Goal: Complete application form

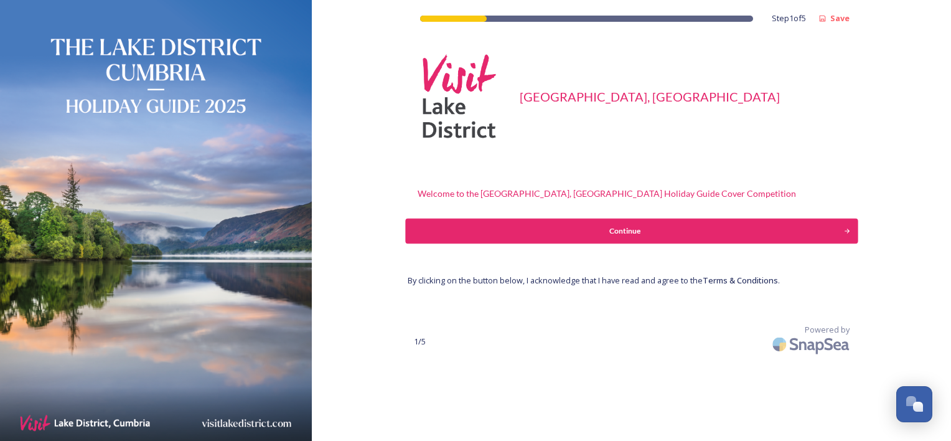
click at [620, 230] on div "Continue" at bounding box center [624, 230] width 425 height 11
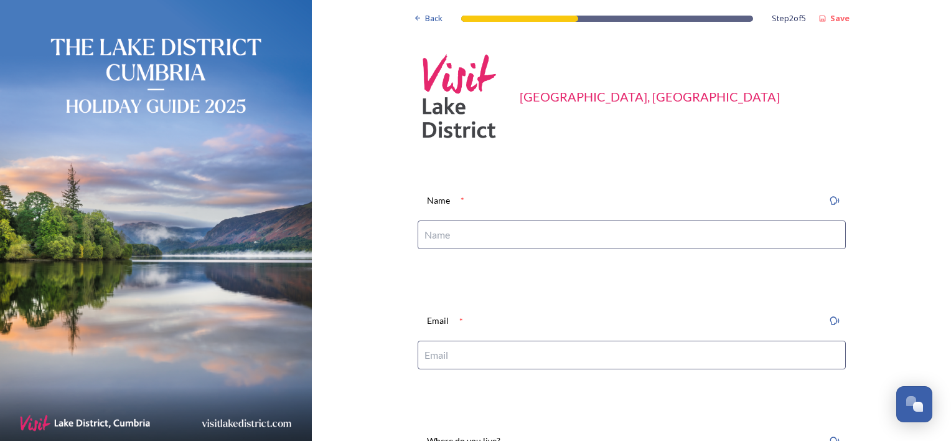
click at [554, 238] on input at bounding box center [631, 234] width 428 height 29
type input "[PERSON_NAME]"
type input "[EMAIL_ADDRESS][DOMAIN_NAME]"
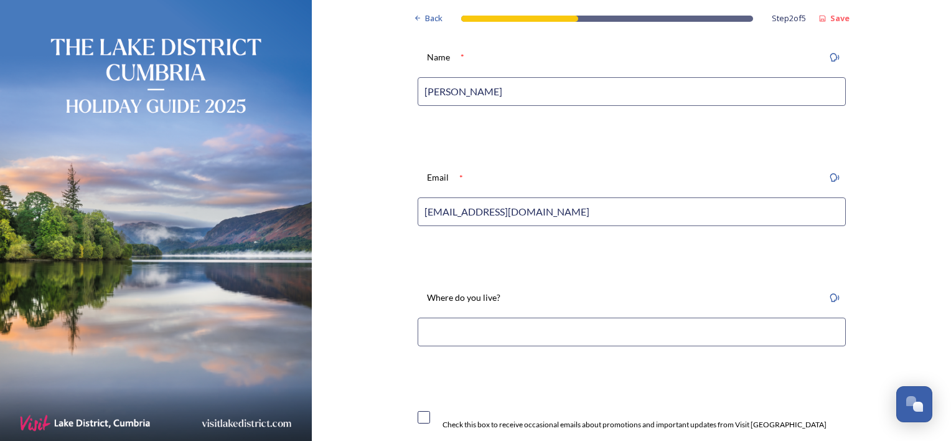
scroll to position [249, 0]
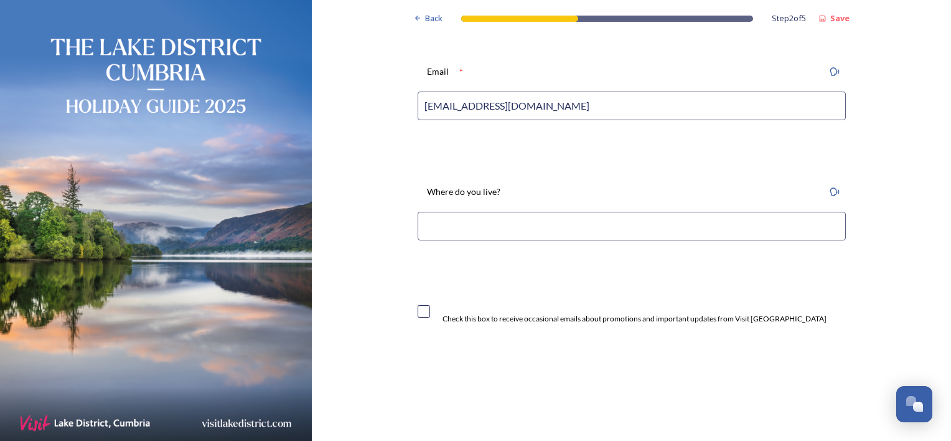
click at [541, 226] on input at bounding box center [631, 226] width 428 height 29
type input "[STREET_ADDRESS]"
click at [417, 311] on input "checkbox" at bounding box center [423, 311] width 12 height 12
checkbox input "true"
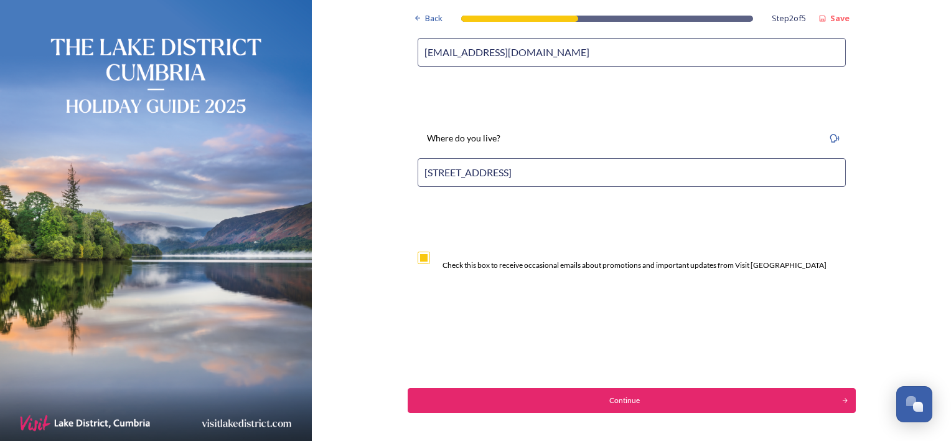
scroll to position [346, 0]
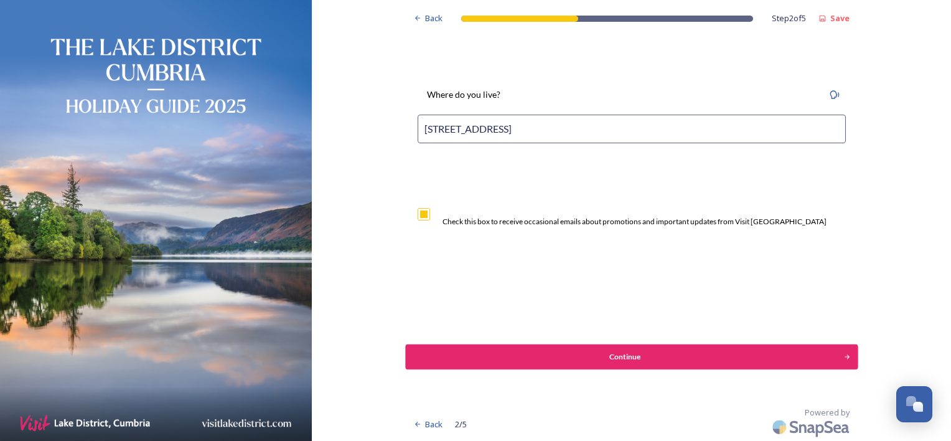
click at [615, 353] on div "Continue" at bounding box center [624, 356] width 425 height 11
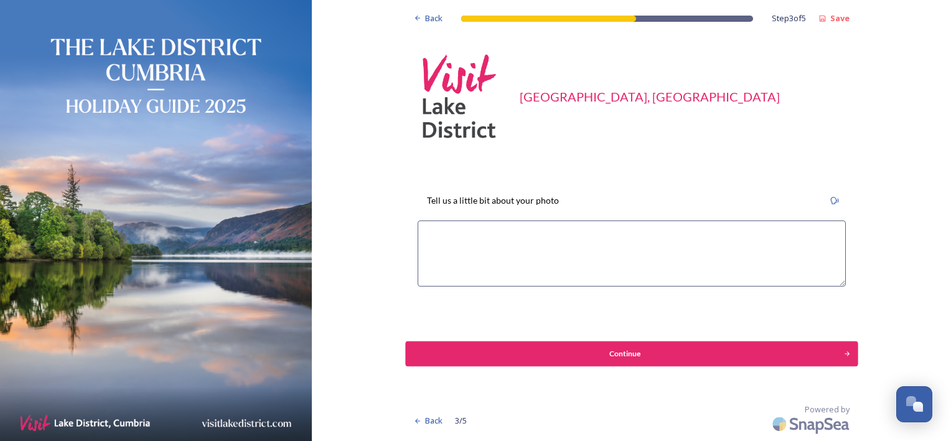
click at [615, 356] on div "Continue" at bounding box center [624, 353] width 425 height 11
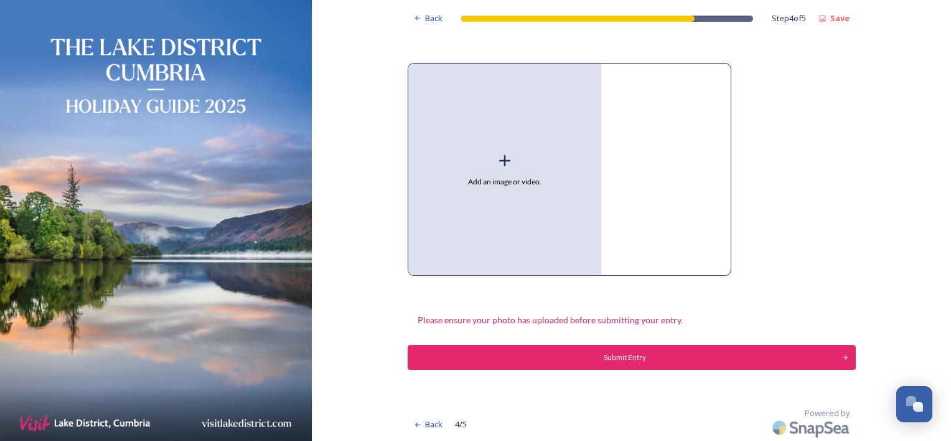
scroll to position [118, 0]
